Goal: Find specific page/section: Find specific page/section

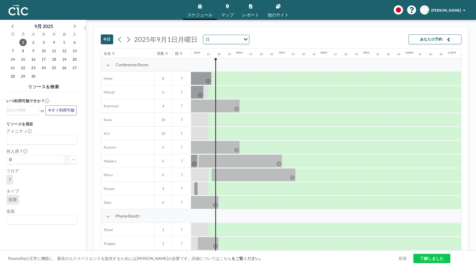
scroll to position [0, 717]
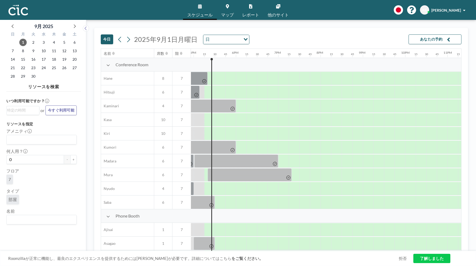
click at [244, 39] on icon "Search for option" at bounding box center [246, 39] width 4 height 3
click at [243, 56] on li "週" at bounding box center [225, 57] width 45 height 8
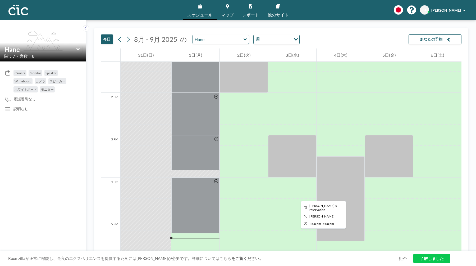
scroll to position [562, 0]
click at [74, 48] on input "text" at bounding box center [40, 49] width 72 height 8
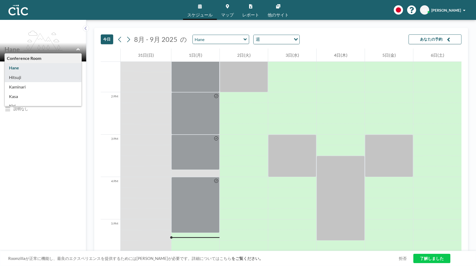
type input "Hitsuji"
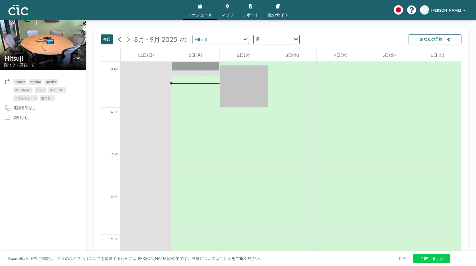
scroll to position [719, 0]
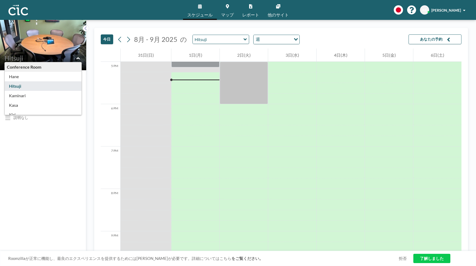
click at [76, 57] on input "text" at bounding box center [40, 58] width 72 height 8
type input "Kaminari"
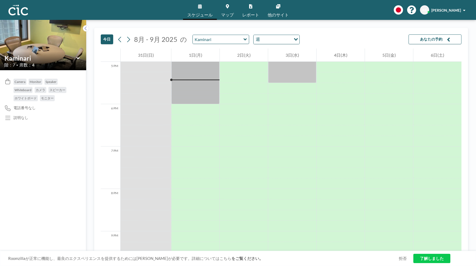
click at [79, 57] on icon at bounding box center [77, 58] width 3 height 5
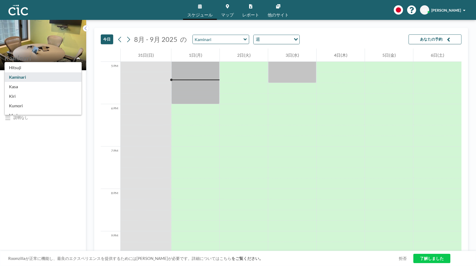
scroll to position [19, 0]
type input "Kasa"
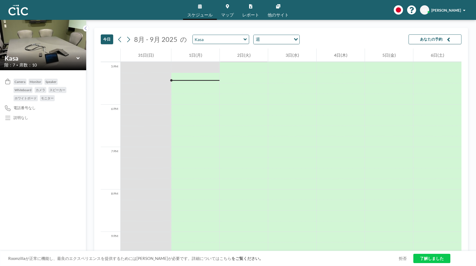
scroll to position [719, 0]
click at [78, 57] on icon at bounding box center [77, 58] width 3 height 5
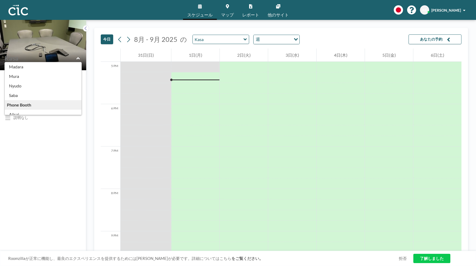
scroll to position [71, 0]
type input "Ajisai"
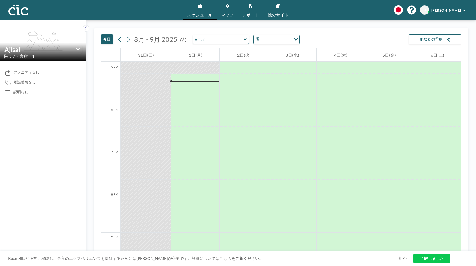
scroll to position [719, 0]
click at [78, 51] on icon at bounding box center [77, 49] width 3 height 5
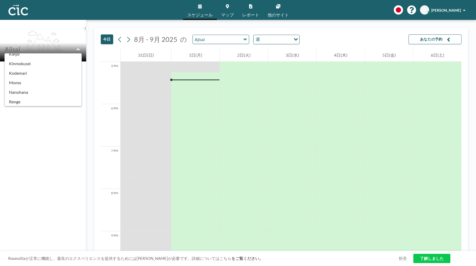
scroll to position [184, 0]
type input "Suisen"
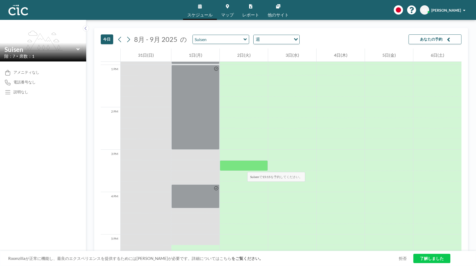
scroll to position [548, 0]
